Goal: Information Seeking & Learning: Find specific fact

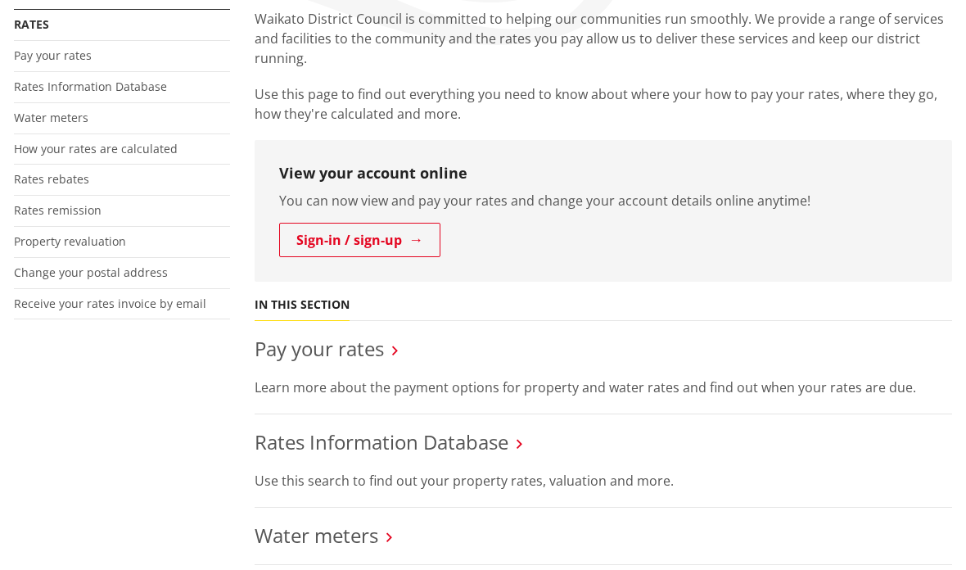
scroll to position [322, 0]
click at [365, 360] on link "Pay your rates" at bounding box center [319, 348] width 129 height 27
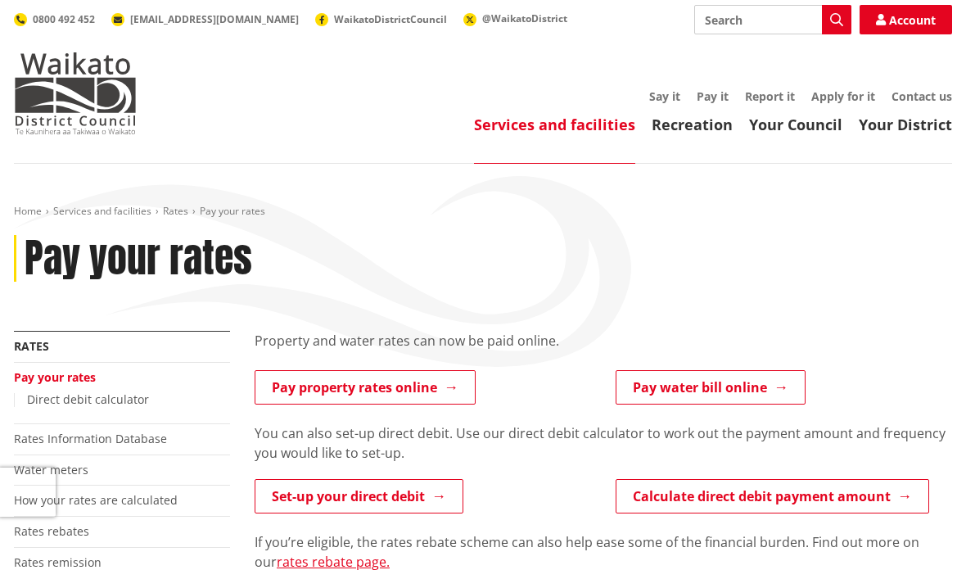
click at [424, 394] on link "Pay property rates online" at bounding box center [365, 387] width 221 height 34
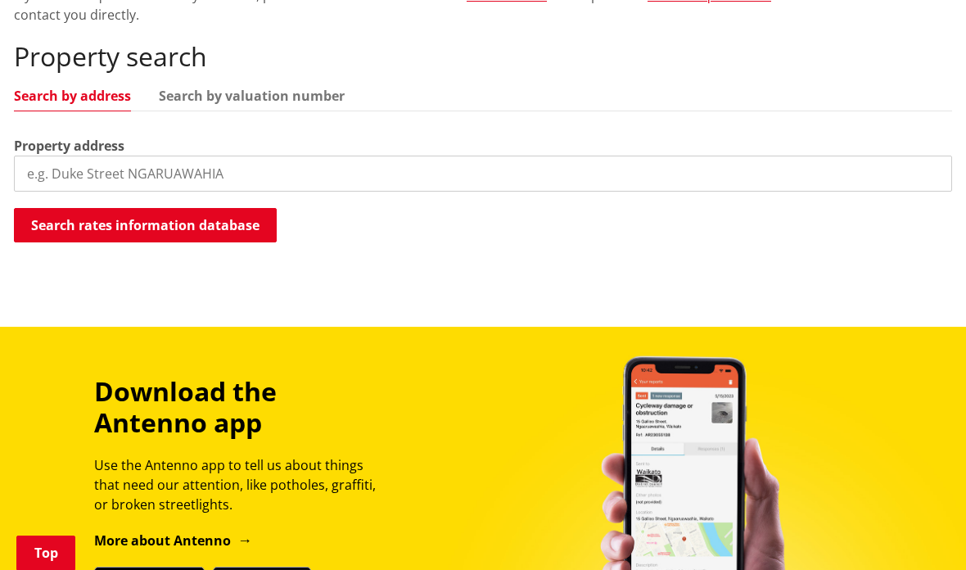
click at [308, 187] on input "search" at bounding box center [483, 174] width 938 height 36
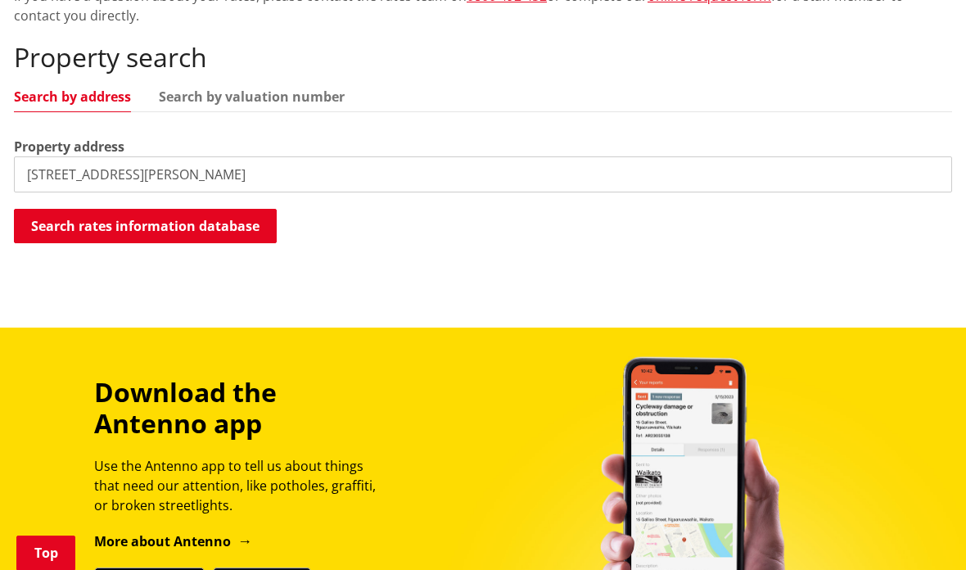
click at [225, 216] on button "Search rates information database" at bounding box center [145, 226] width 263 height 34
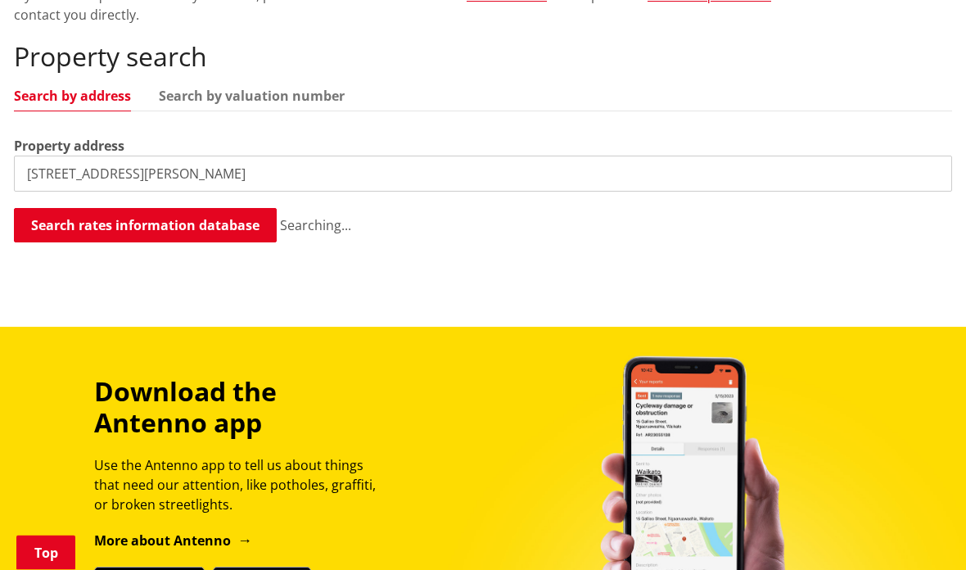
scroll to position [457, 0]
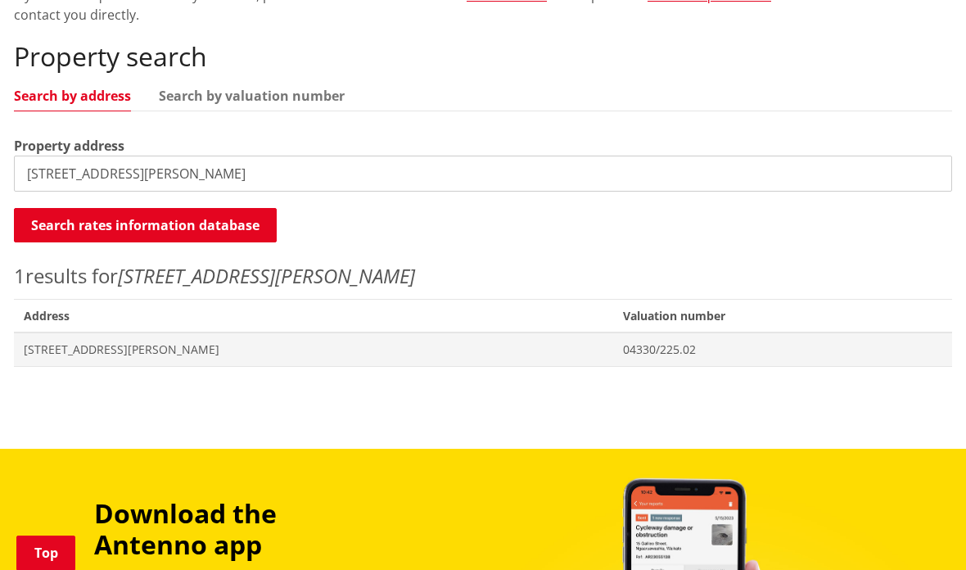
click at [631, 337] on span "Valuation No. 04330/225.02" at bounding box center [782, 349] width 339 height 34
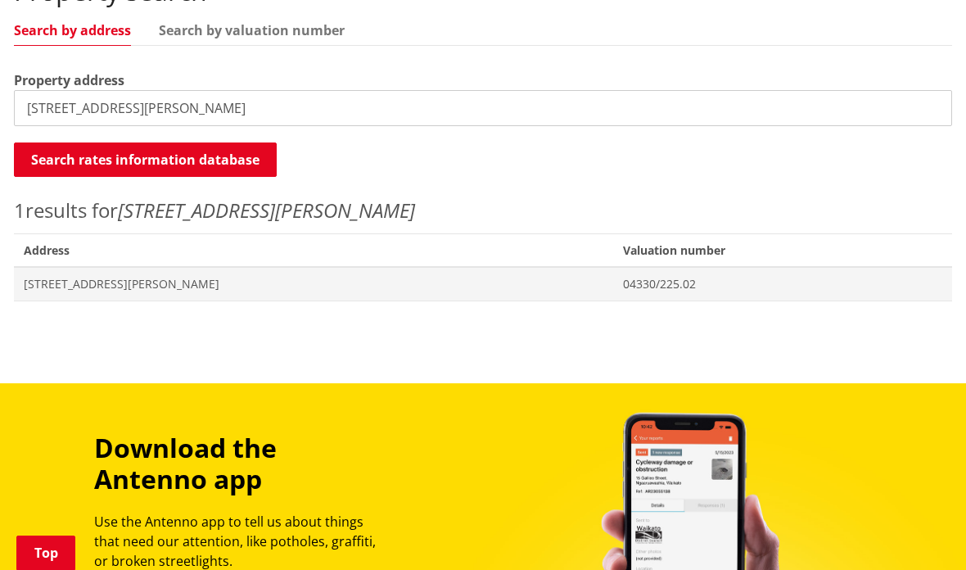
click at [47, 106] on input "2 Armstrong street" at bounding box center [483, 108] width 938 height 36
click at [105, 106] on input "2 Armstrong street" at bounding box center [483, 108] width 938 height 36
click at [93, 106] on input "2 Armstrong street" at bounding box center [483, 108] width 938 height 36
click at [89, 101] on input "2 Armstrong street" at bounding box center [483, 108] width 938 height 36
type input "40 baker street"
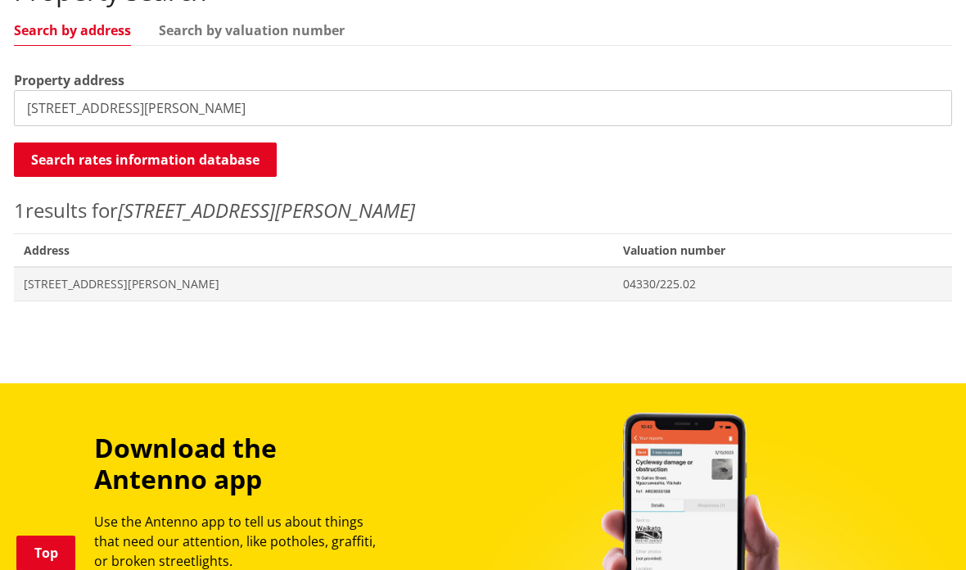
click at [262, 160] on button "Search rates information database" at bounding box center [145, 159] width 263 height 34
click at [154, 288] on span "[STREET_ADDRESS][PERSON_NAME]" at bounding box center [314, 284] width 580 height 16
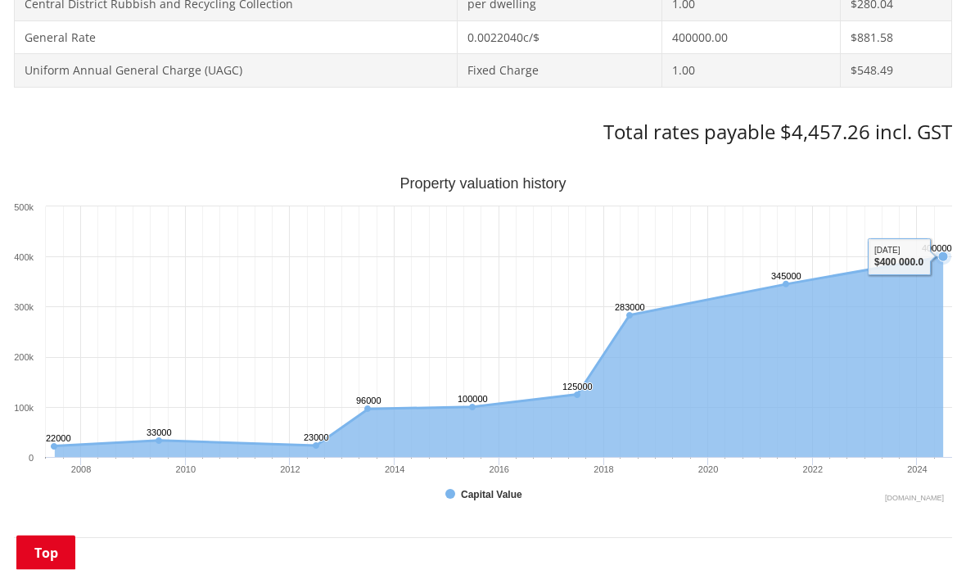
scroll to position [1037, 0]
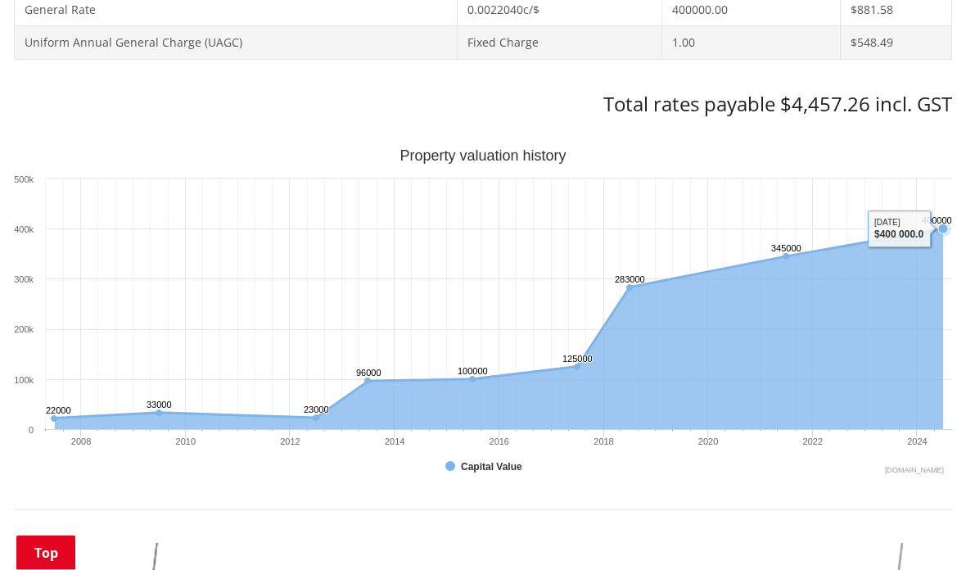
click at [909, 232] on icon "Interactive chart" at bounding box center [499, 323] width 888 height 189
click at [783, 251] on icon "Wednesday, Jun 30, 12:00, 345,000. Capital Value." at bounding box center [786, 256] width 10 height 10
click at [935, 216] on tspan "400000 ​" at bounding box center [937, 220] width 30 height 10
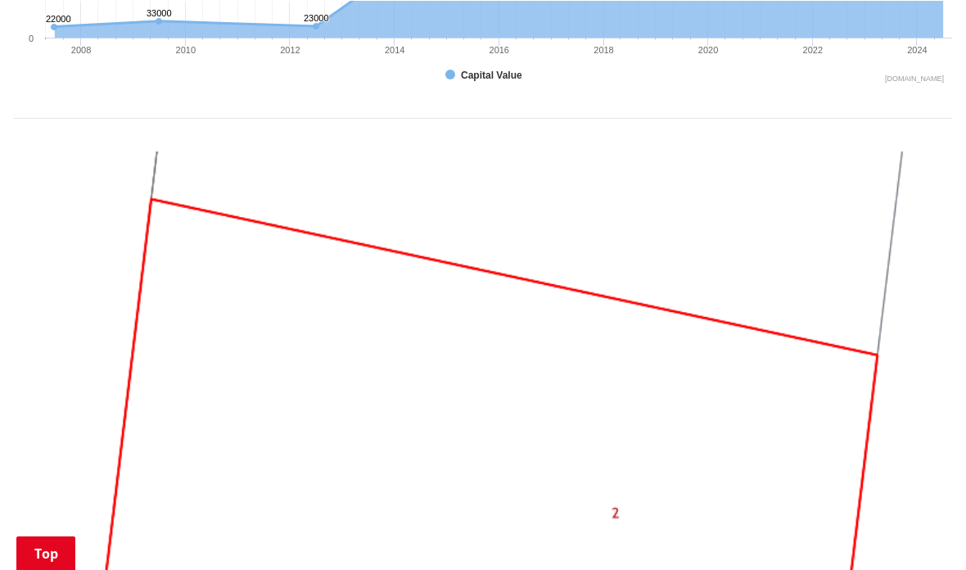
scroll to position [1429, 0]
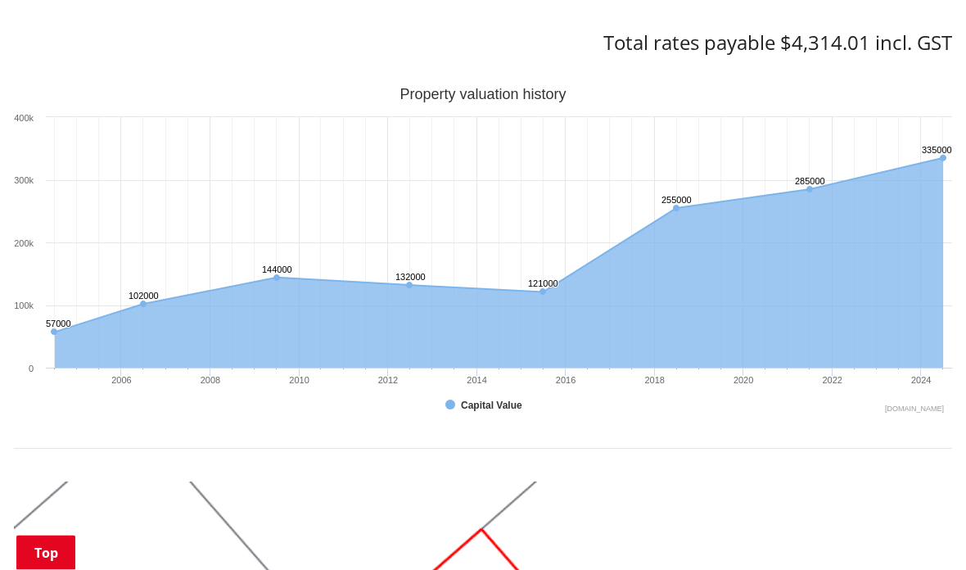
scroll to position [1029, 0]
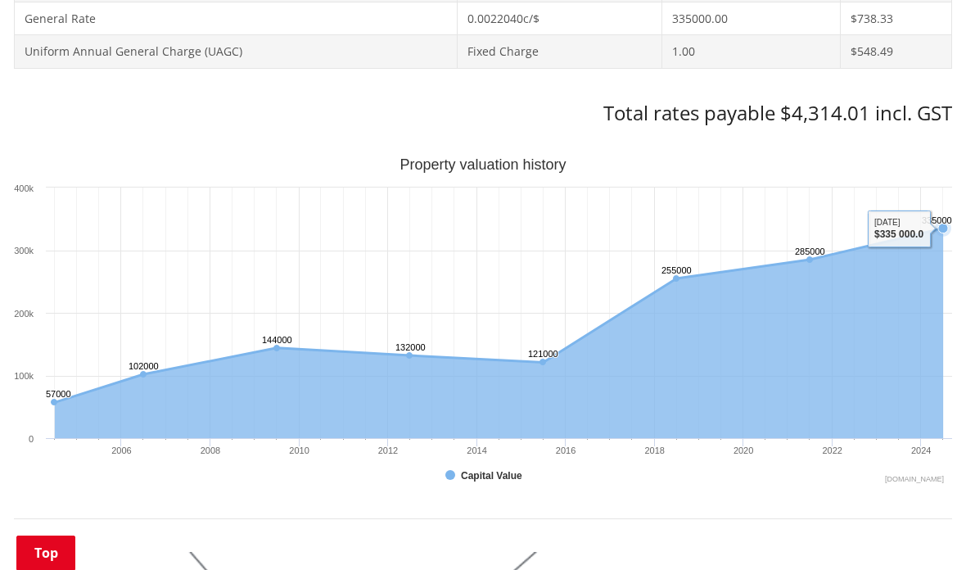
click at [946, 223] on icon "Sunday, Jun 30, 12:00, 335,000. Capital Value." at bounding box center [943, 228] width 10 height 10
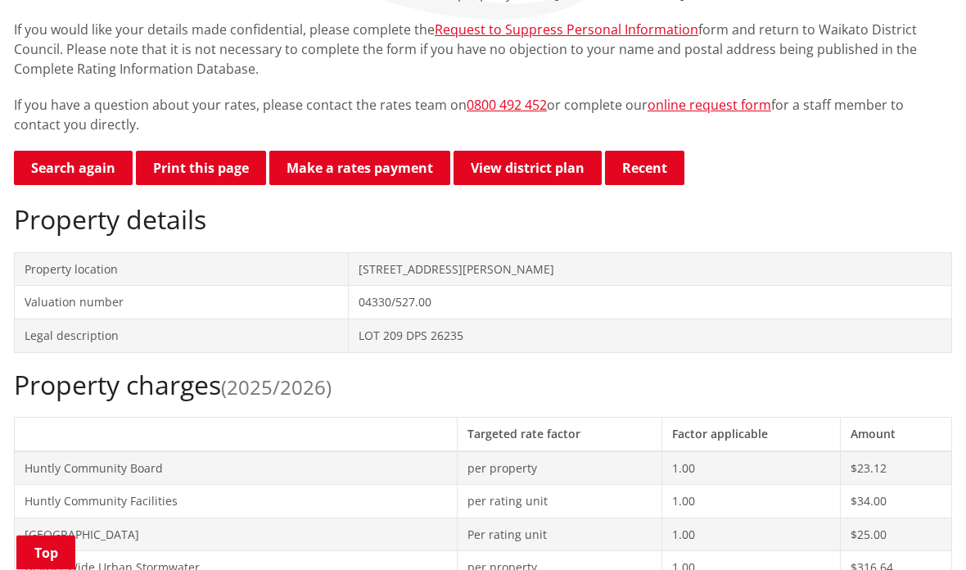
scroll to position [347, 0]
click at [105, 163] on link "Search again" at bounding box center [73, 168] width 119 height 34
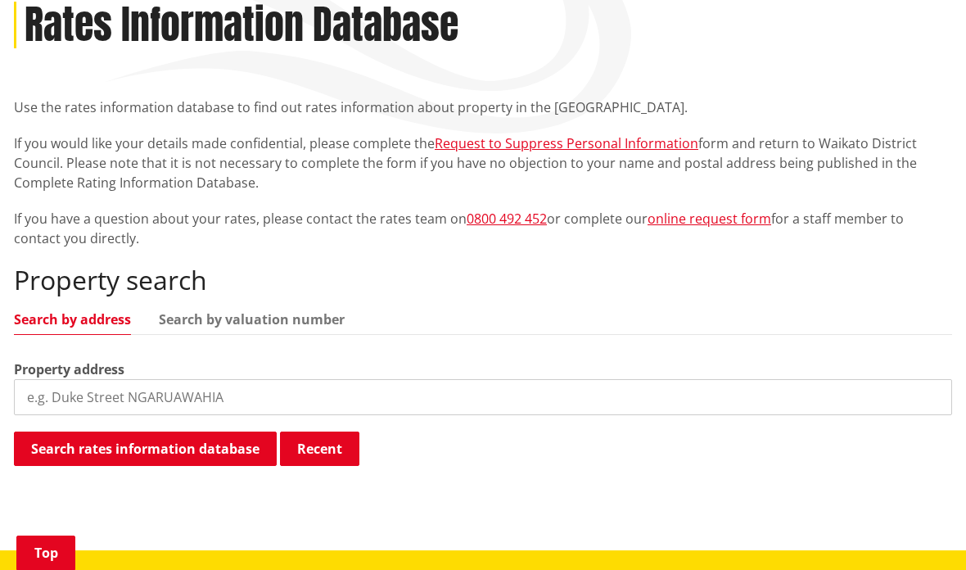
click at [157, 400] on input "search" at bounding box center [483, 397] width 938 height 36
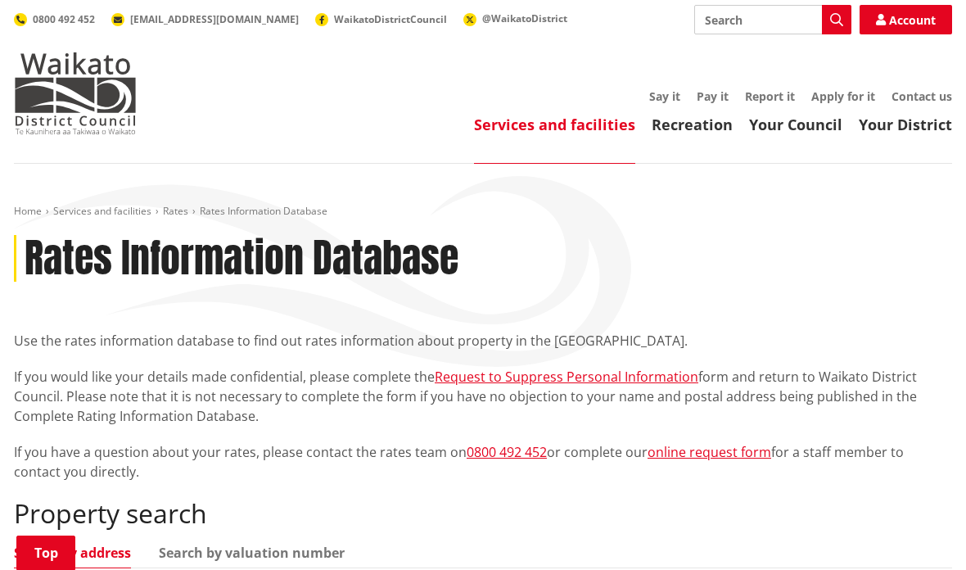
scroll to position [541, 0]
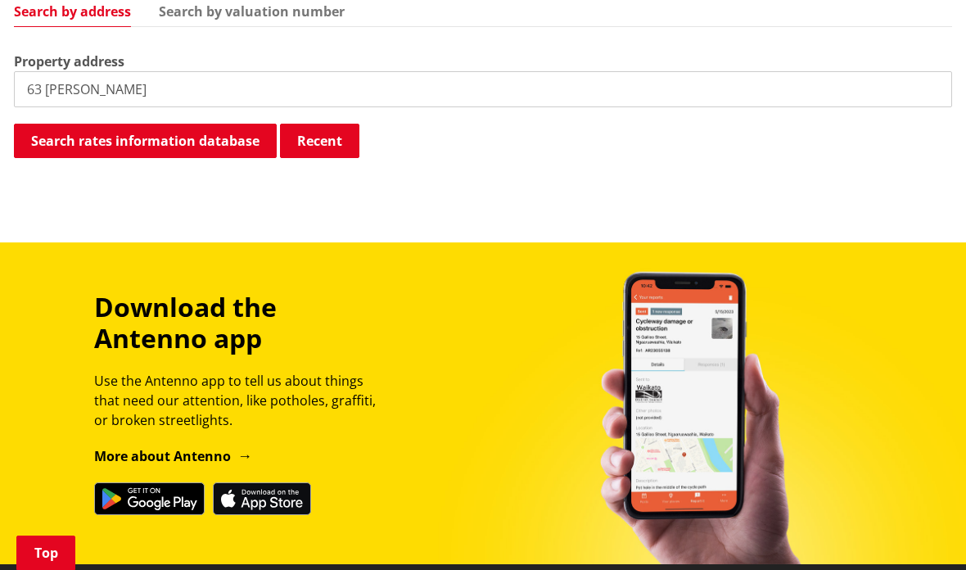
click at [174, 91] on input "63 Ryan" at bounding box center [483, 89] width 938 height 36
type input "63 Rayner"
click at [216, 143] on button "Search rates information database" at bounding box center [145, 141] width 263 height 34
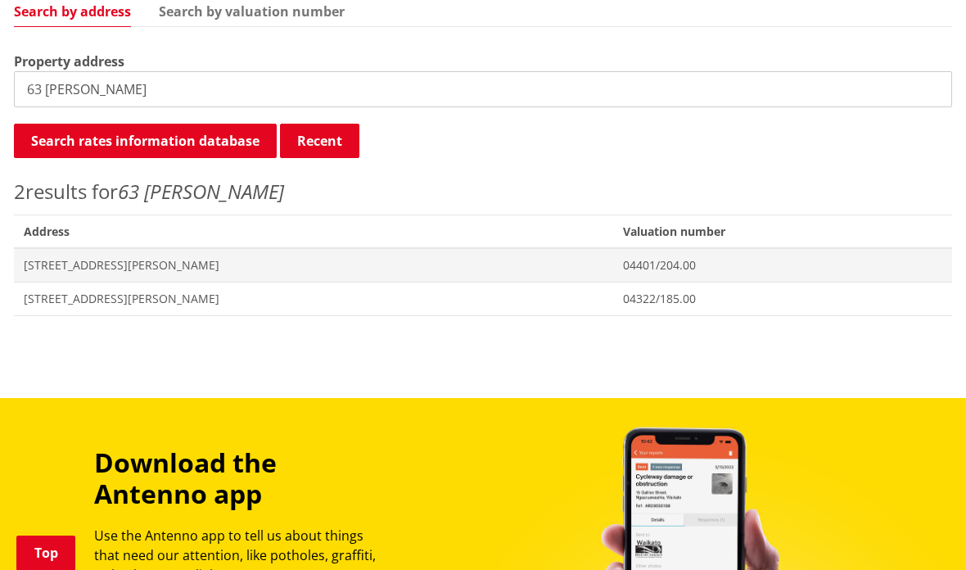
click at [125, 298] on span "[STREET_ADDRESS][PERSON_NAME]" at bounding box center [314, 299] width 580 height 16
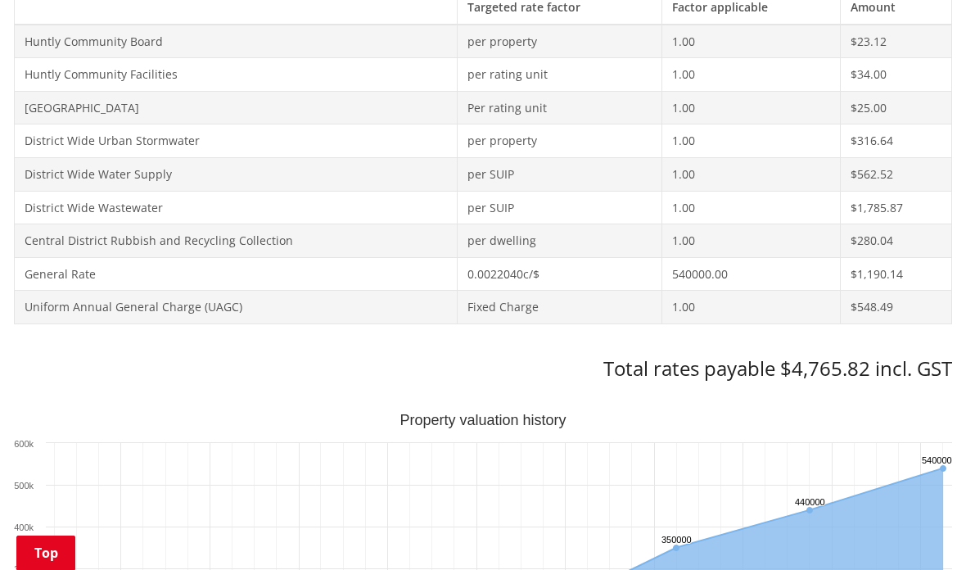
scroll to position [782, 0]
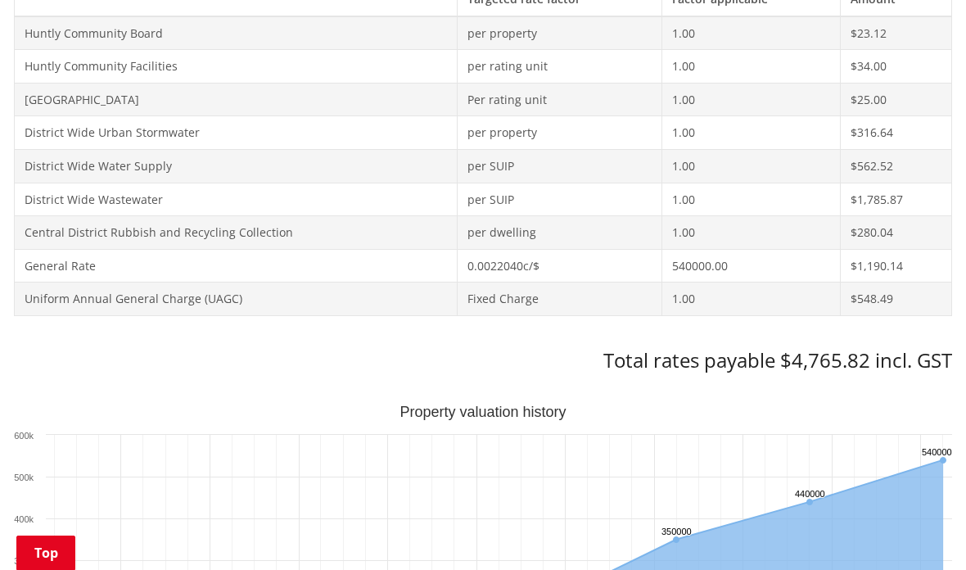
click at [226, 283] on td "Uniform Annual General Charge (UAGC)" at bounding box center [236, 299] width 443 height 34
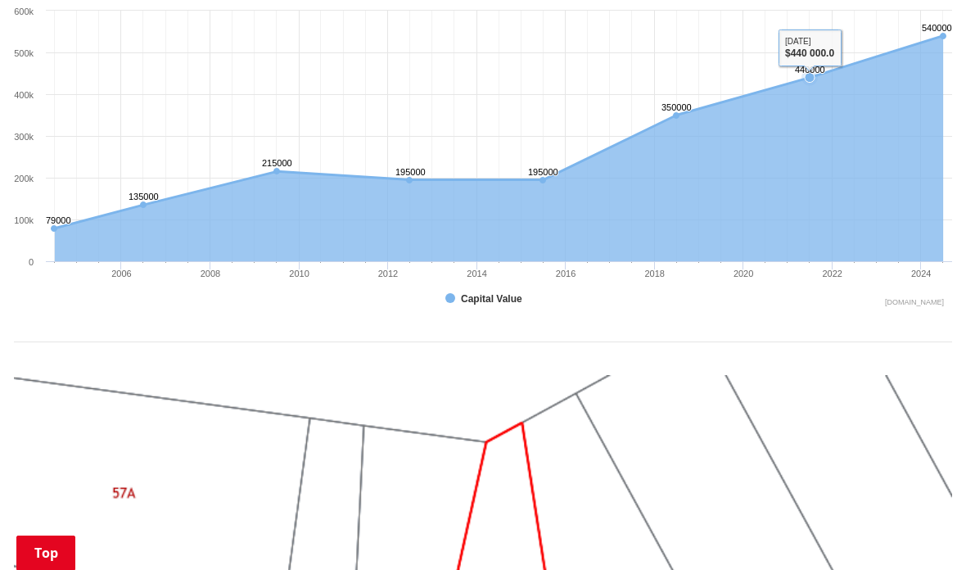
scroll to position [1069, 0]
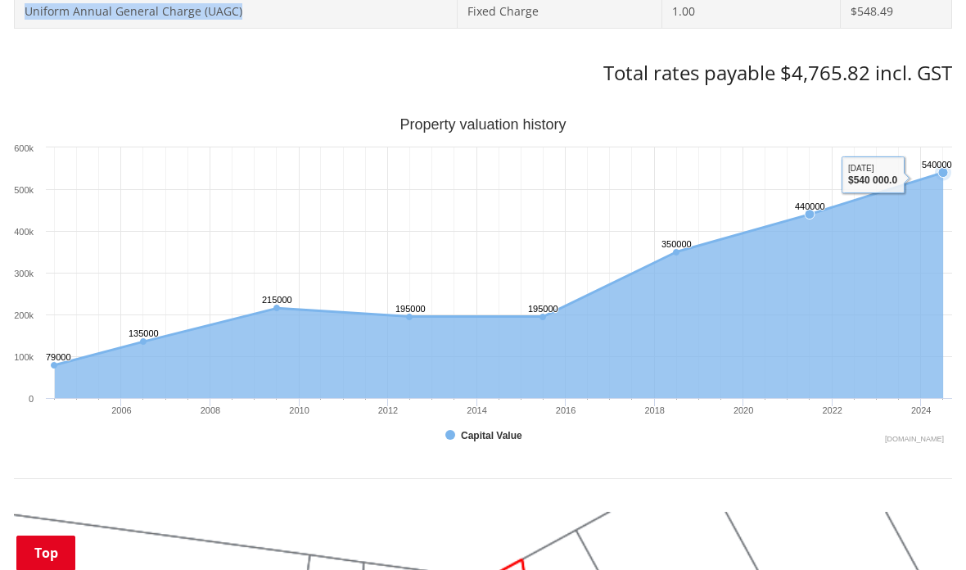
click at [932, 172] on icon "Interactive chart" at bounding box center [499, 268] width 888 height 192
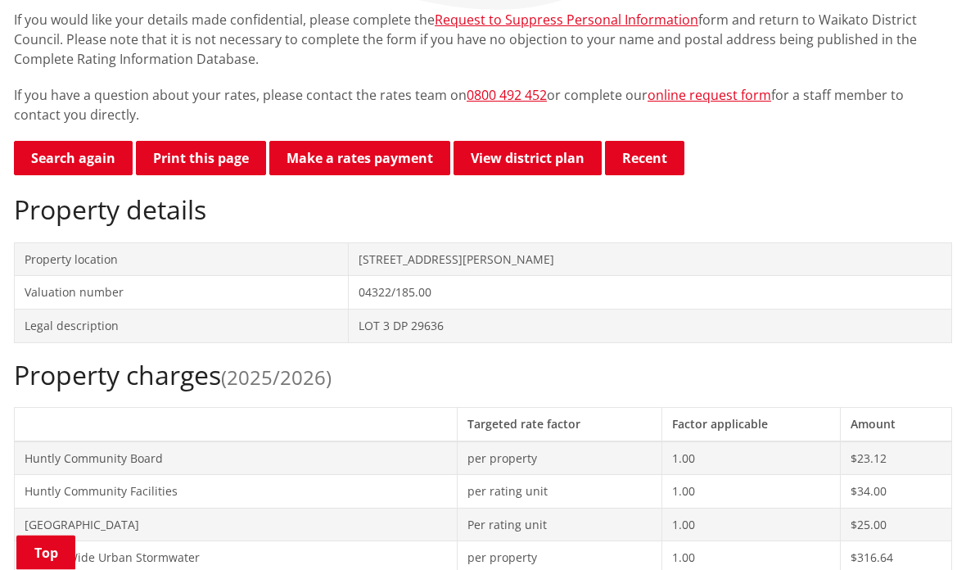
scroll to position [0, 0]
